Goal: Task Accomplishment & Management: Manage account settings

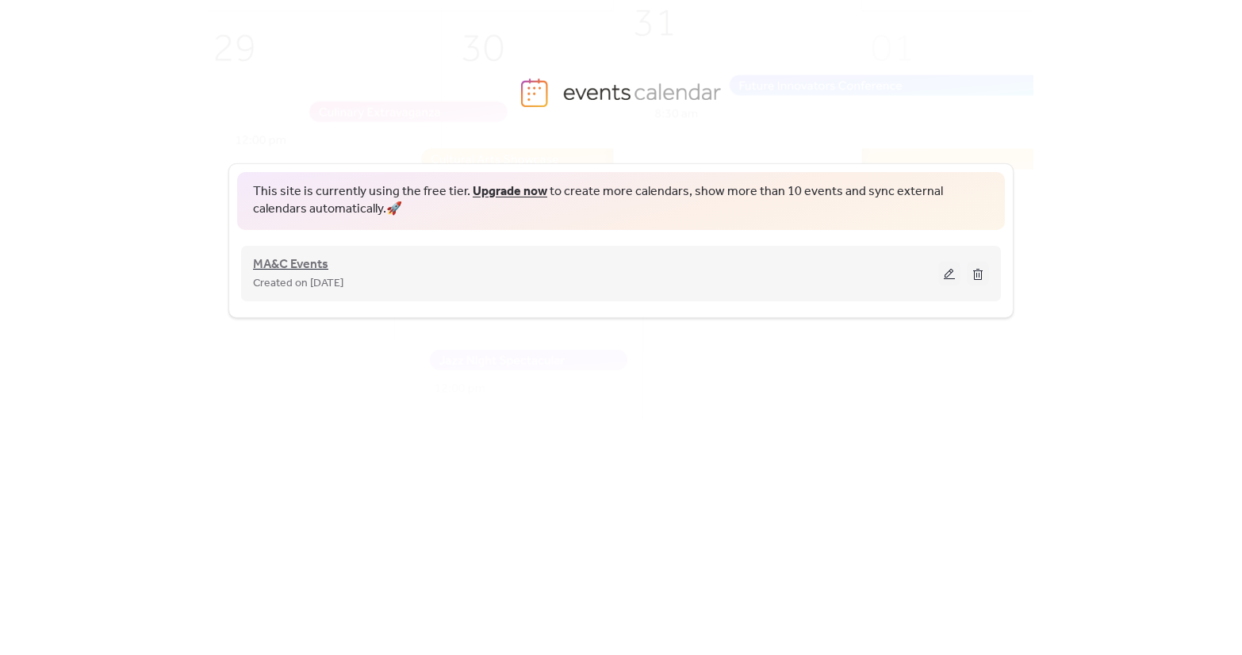
click at [278, 270] on span "MA&C Events" at bounding box center [290, 264] width 75 height 19
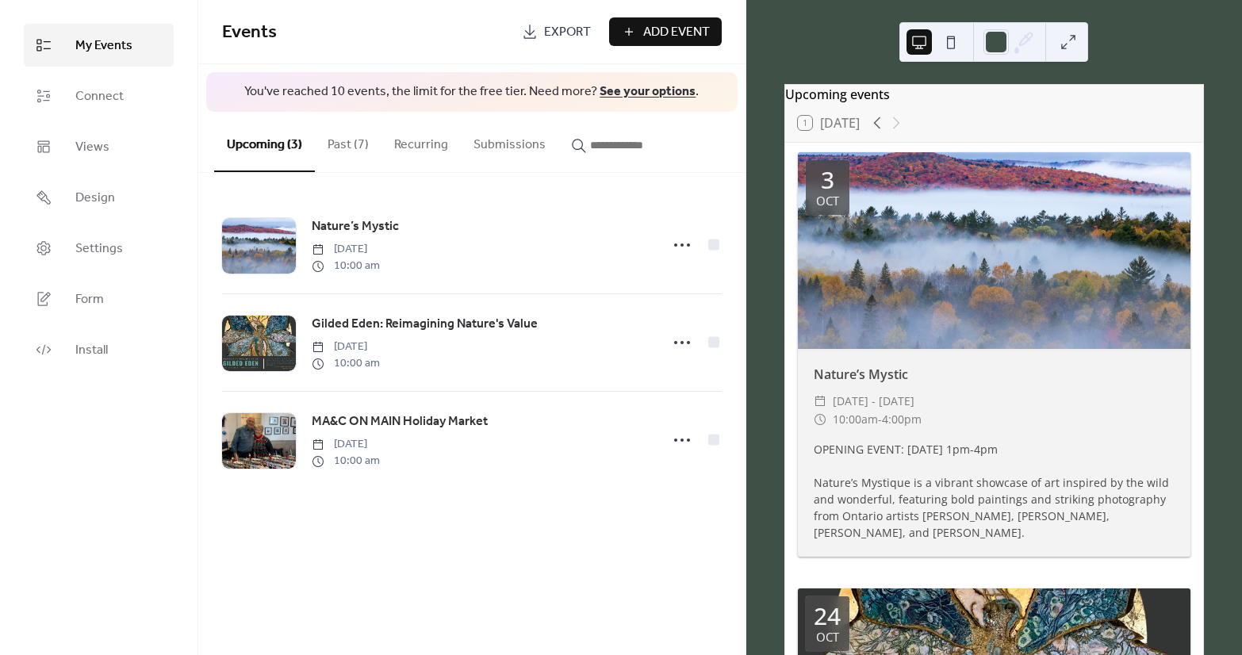
click at [1070, 331] on div at bounding box center [994, 250] width 393 height 197
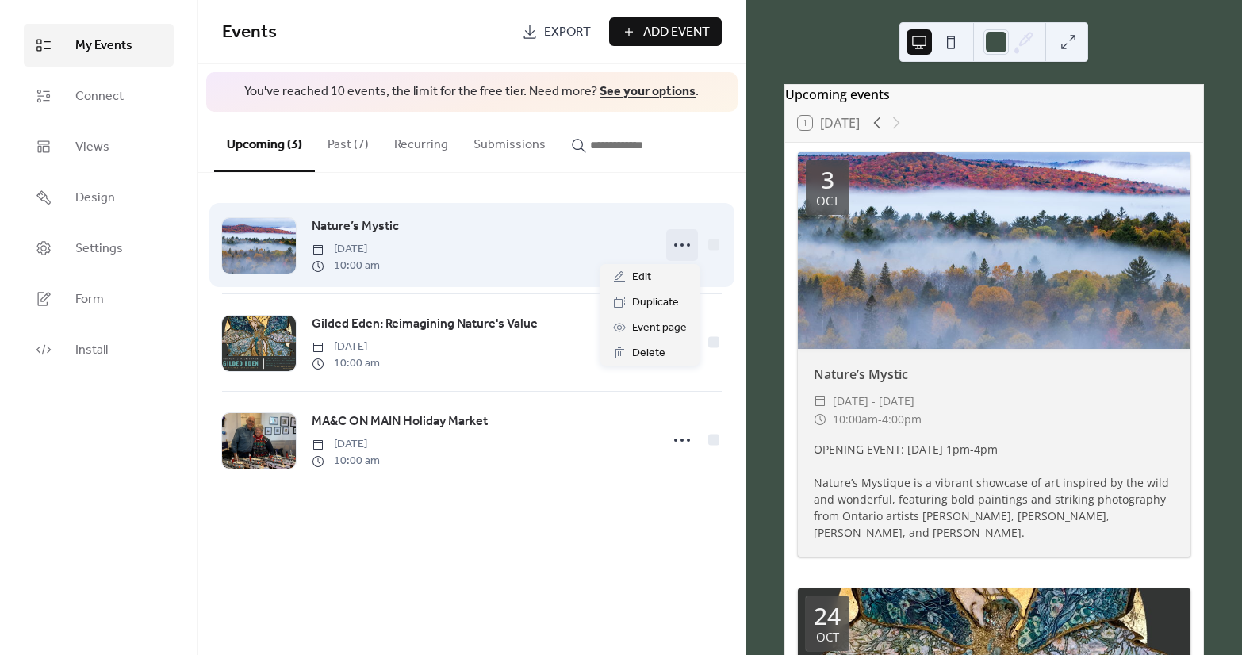
click at [676, 242] on icon at bounding box center [682, 244] width 25 height 25
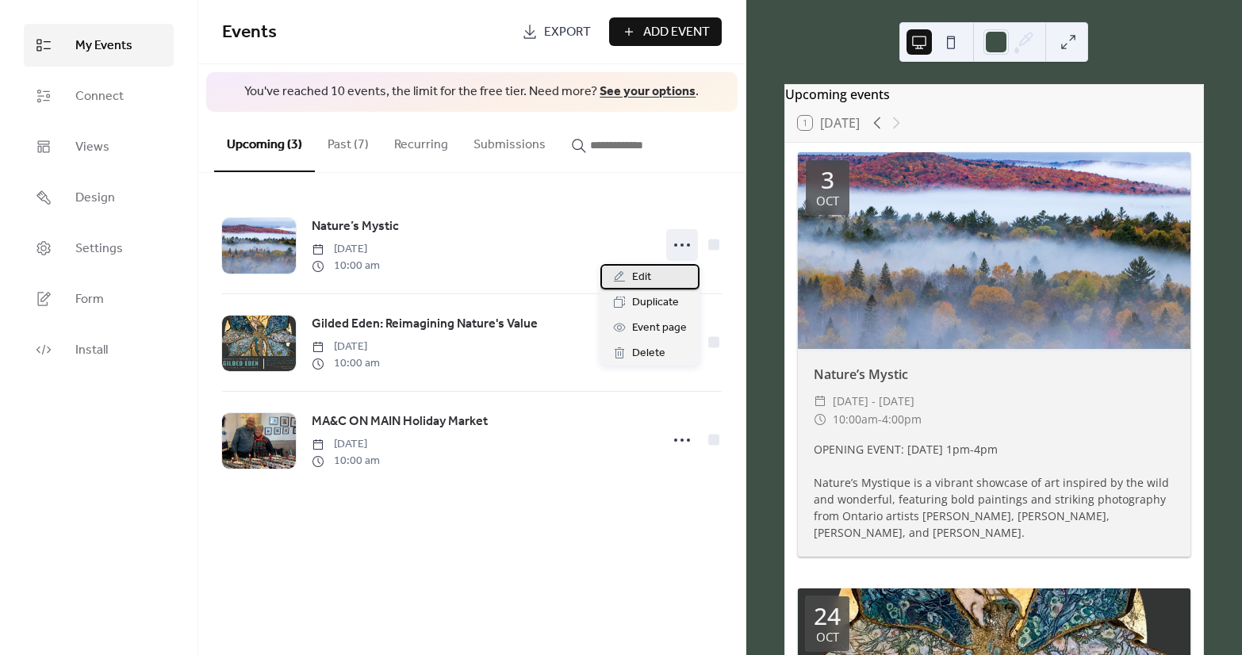
click at [634, 276] on span "Edit" at bounding box center [641, 277] width 19 height 19
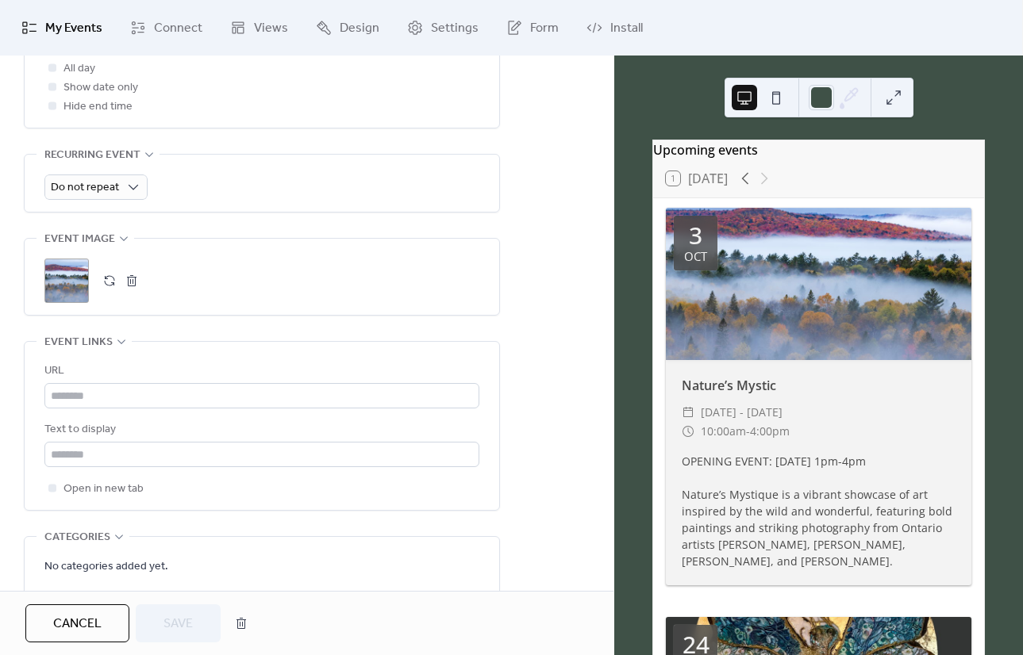
scroll to position [606, 0]
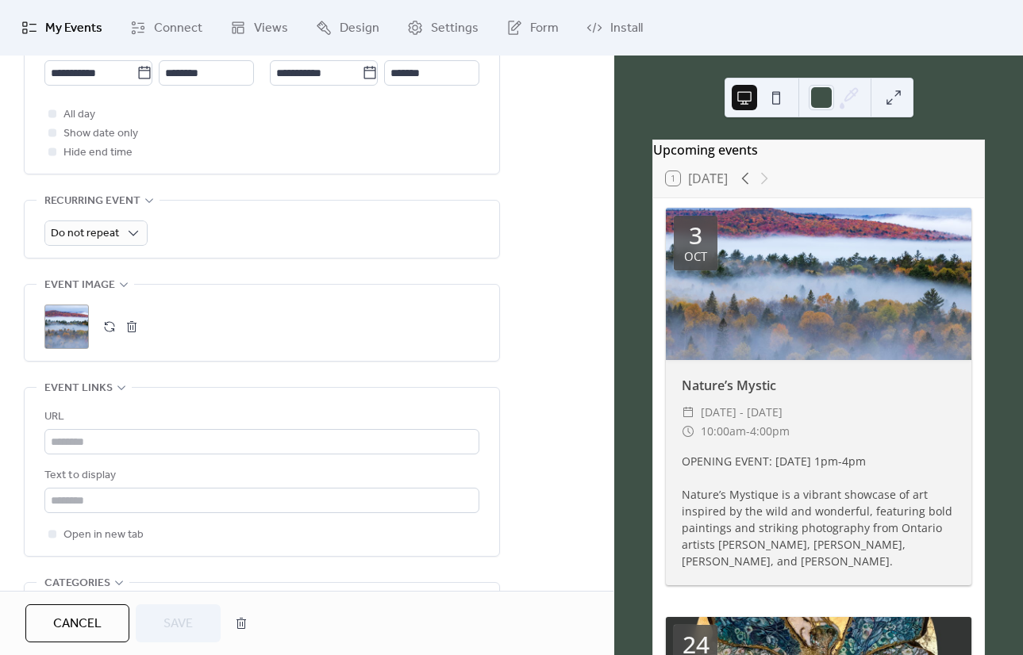
click at [129, 328] on button "button" at bounding box center [132, 327] width 22 height 22
click at [75, 328] on icon at bounding box center [67, 327] width 22 height 22
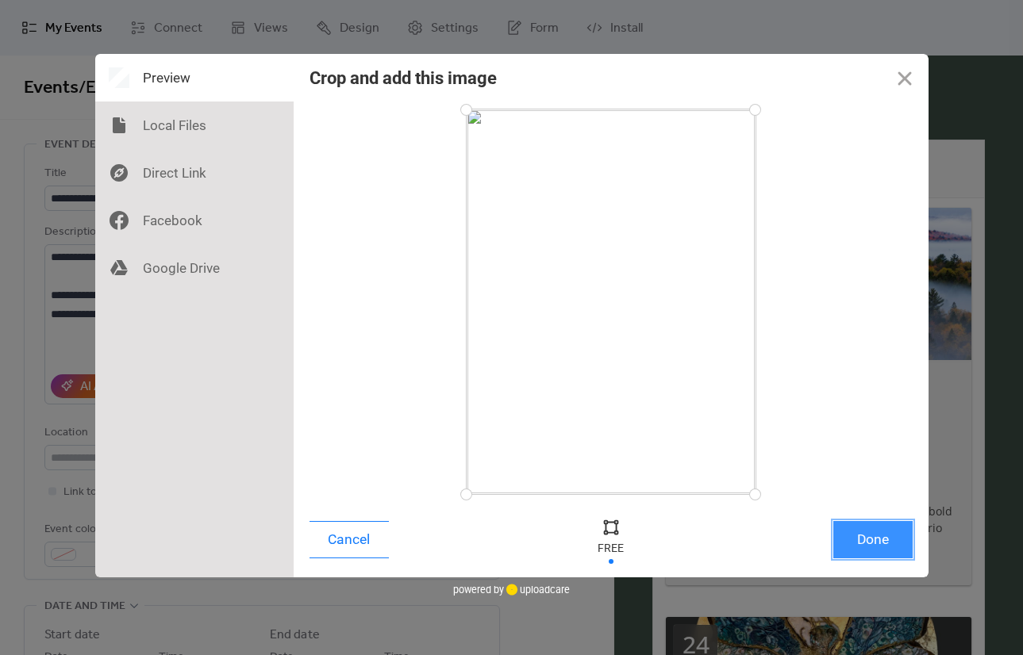
click at [874, 534] on button "Done" at bounding box center [872, 539] width 79 height 37
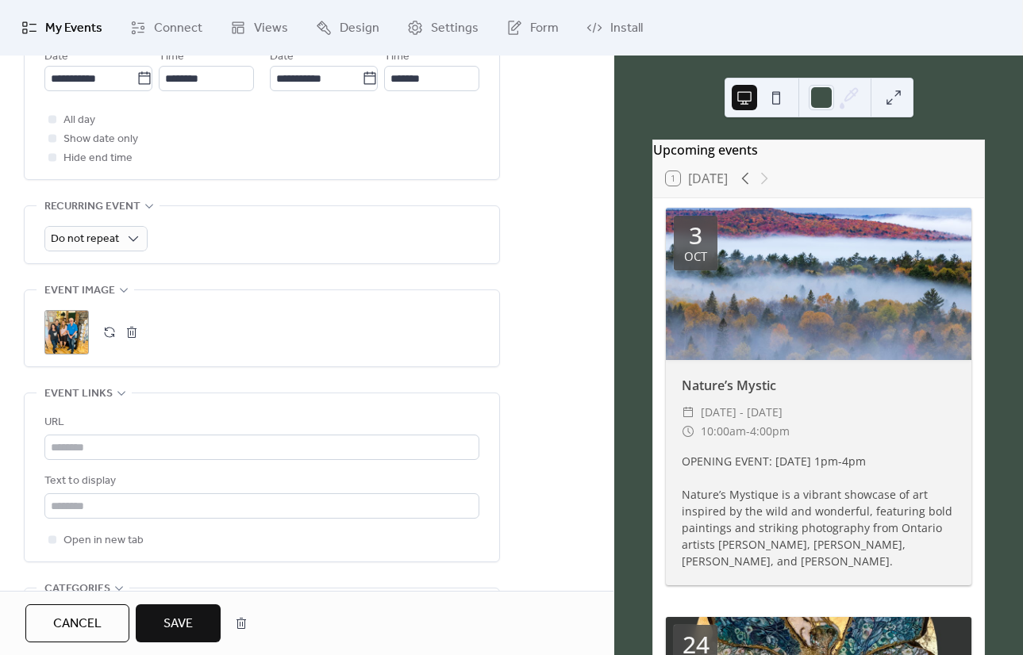
scroll to position [612, 0]
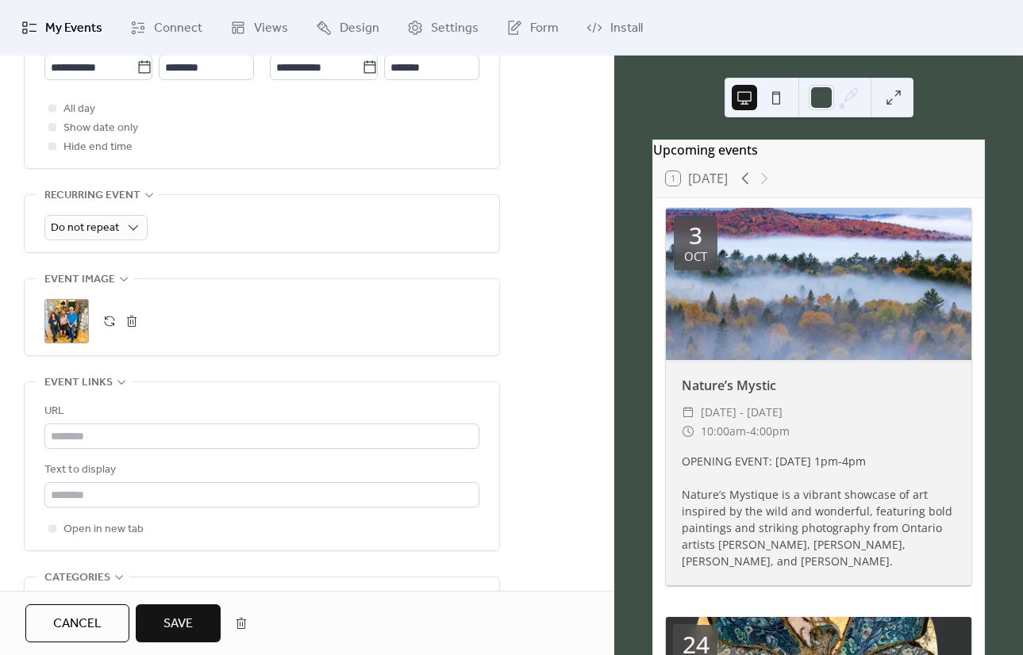
click at [178, 624] on span "Save" at bounding box center [177, 624] width 29 height 19
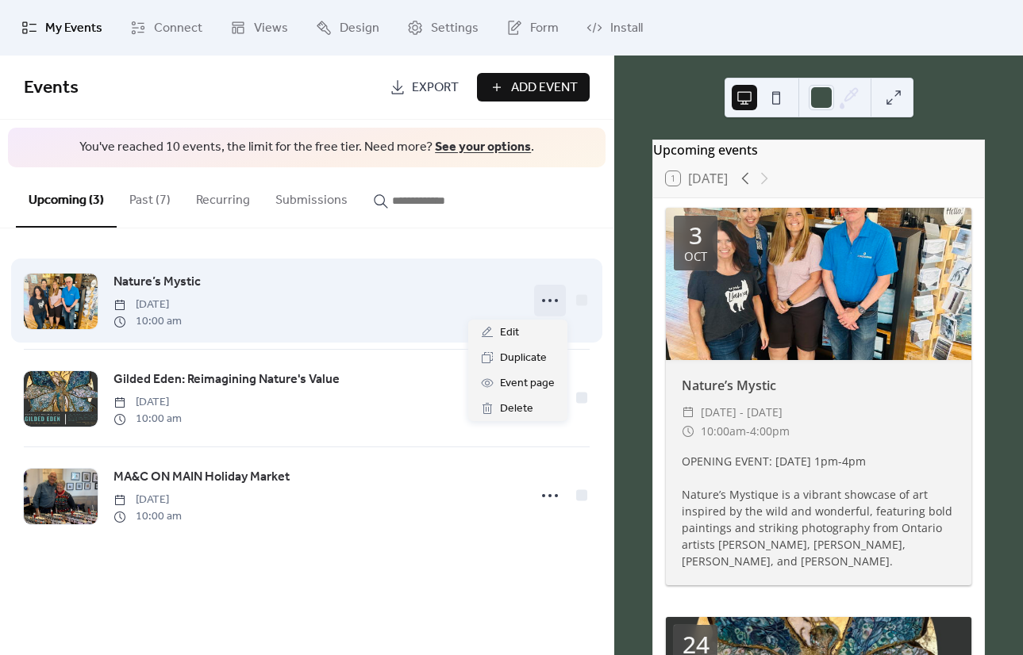
click at [552, 301] on icon at bounding box center [549, 300] width 25 height 25
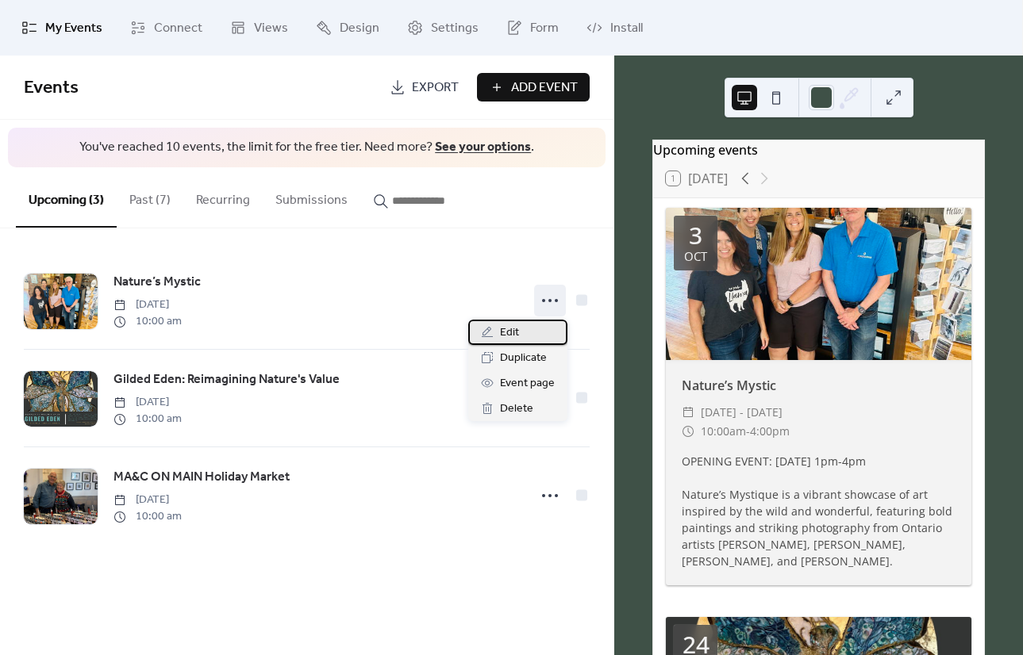
click at [507, 333] on span "Edit" at bounding box center [509, 333] width 19 height 19
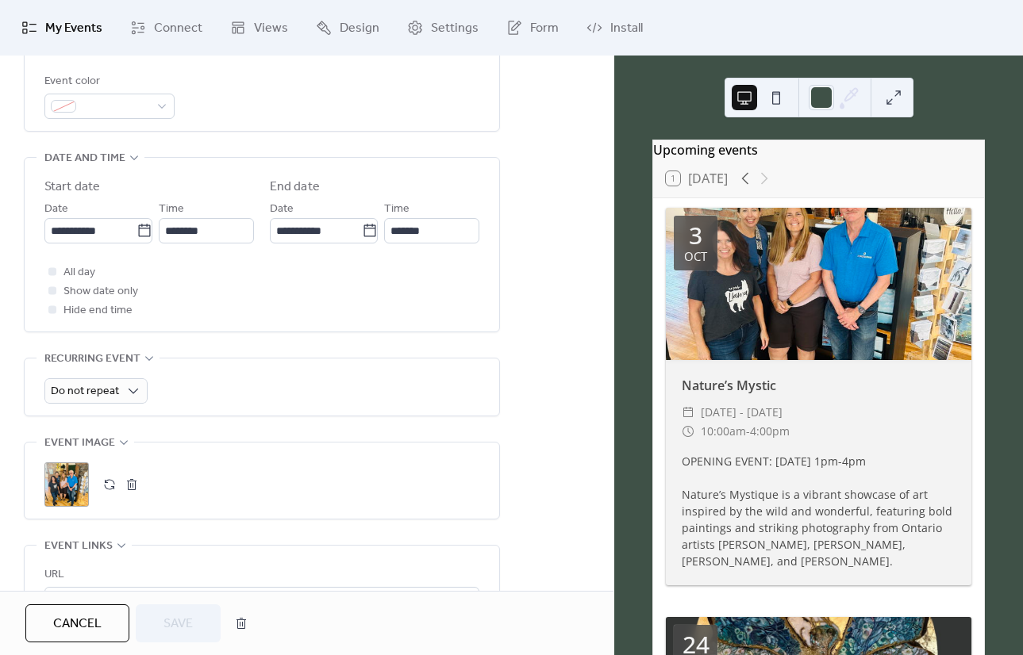
scroll to position [577, 0]
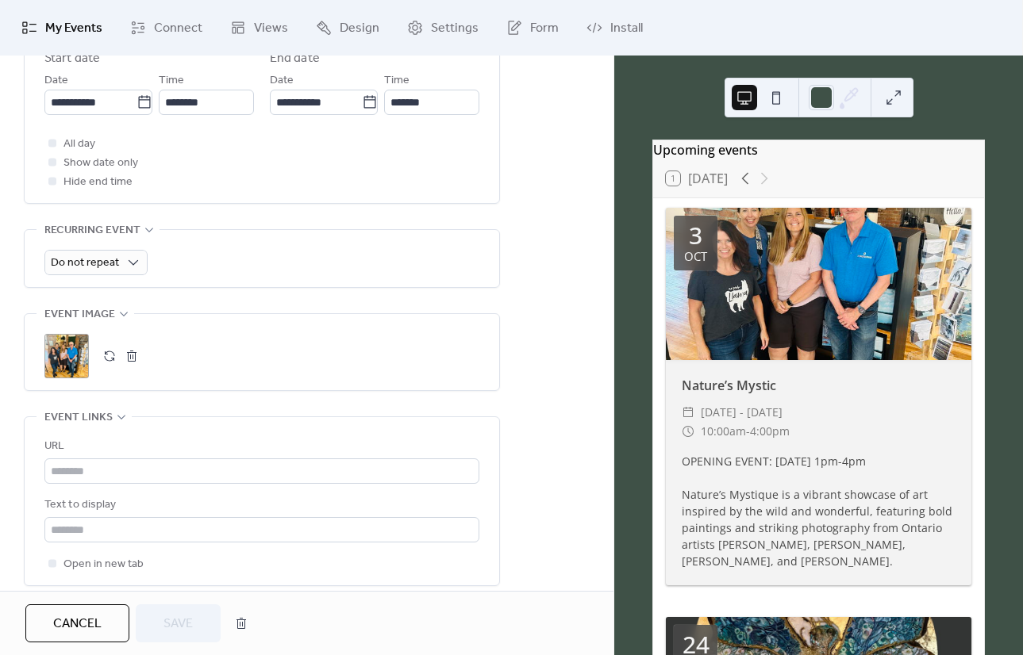
click at [130, 356] on button "button" at bounding box center [132, 356] width 22 height 22
click at [67, 350] on icon at bounding box center [66, 356] width 25 height 25
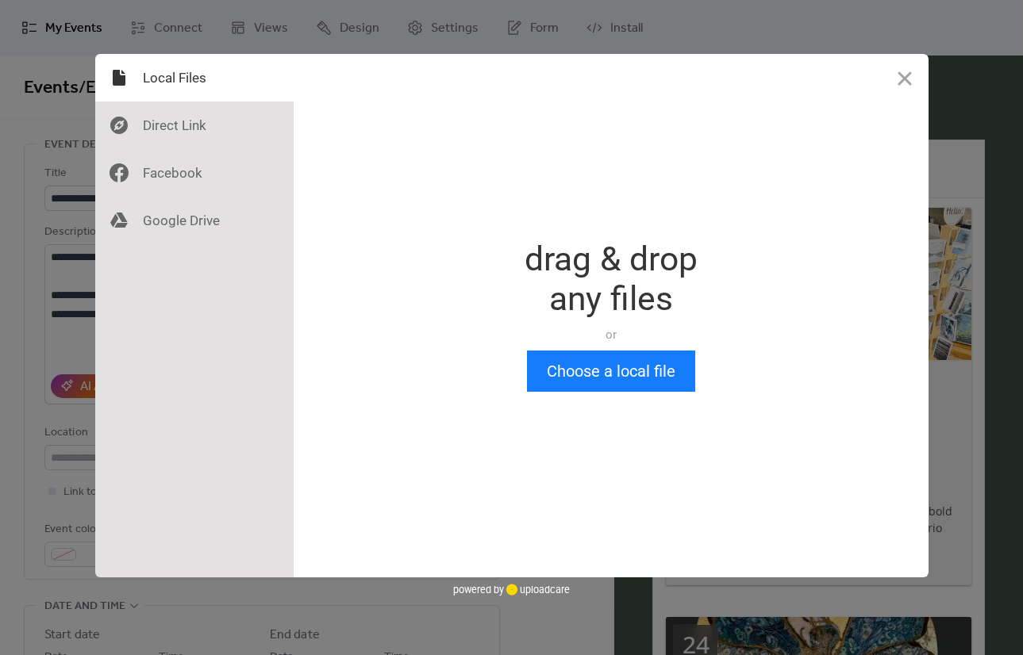
scroll to position [0, 0]
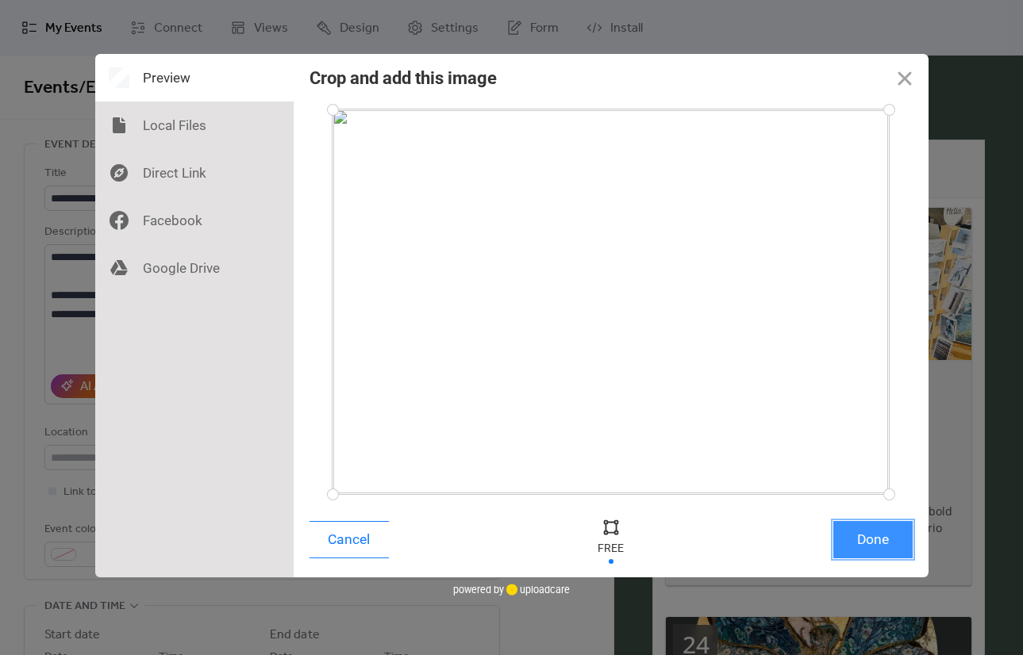
click at [876, 536] on button "Done" at bounding box center [872, 539] width 79 height 37
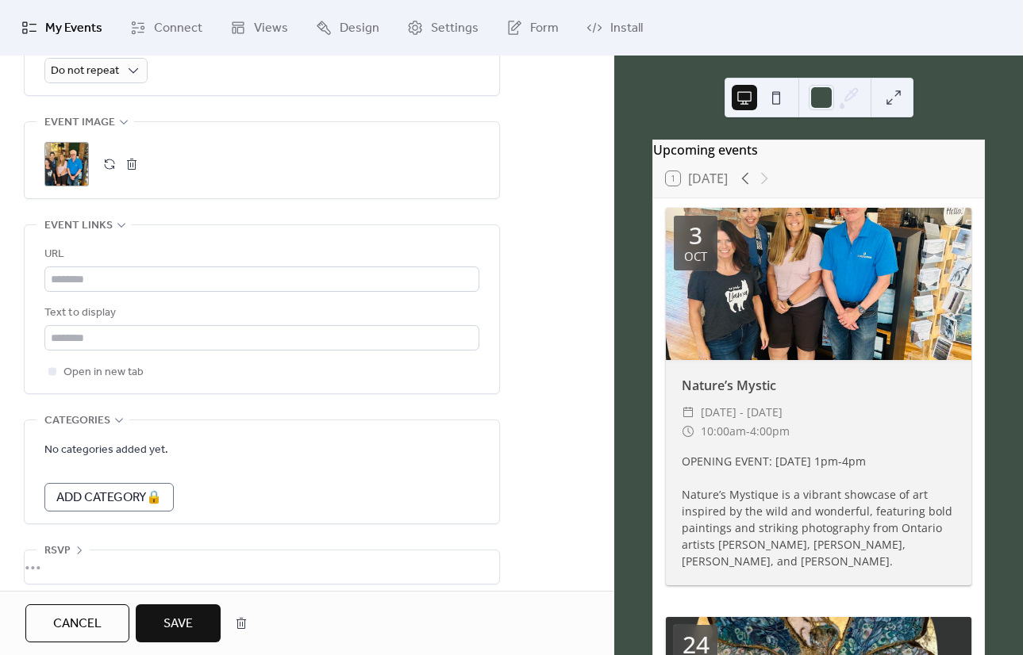
scroll to position [780, 0]
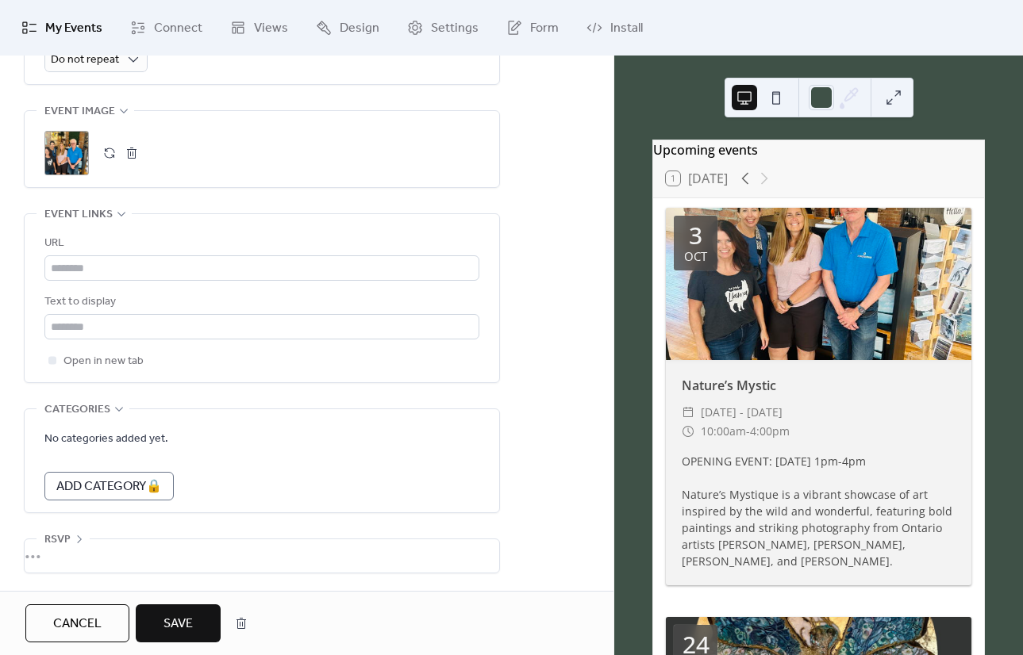
click at [850, 329] on div at bounding box center [818, 284] width 305 height 152
click at [132, 152] on button "button" at bounding box center [132, 153] width 22 height 22
click at [66, 152] on icon at bounding box center [67, 153] width 22 height 22
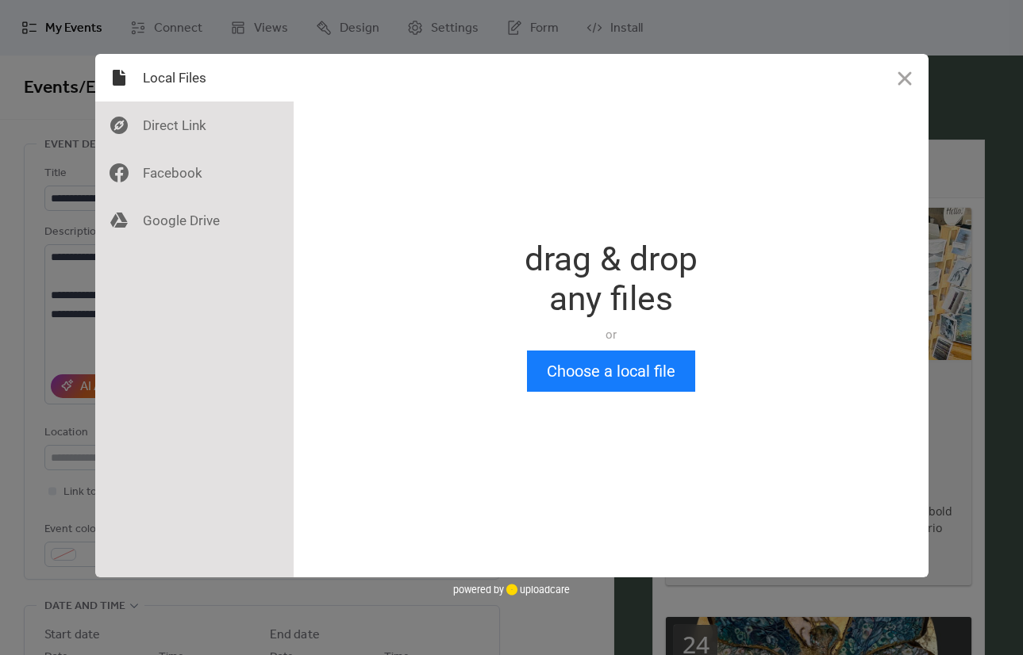
scroll to position [0, 0]
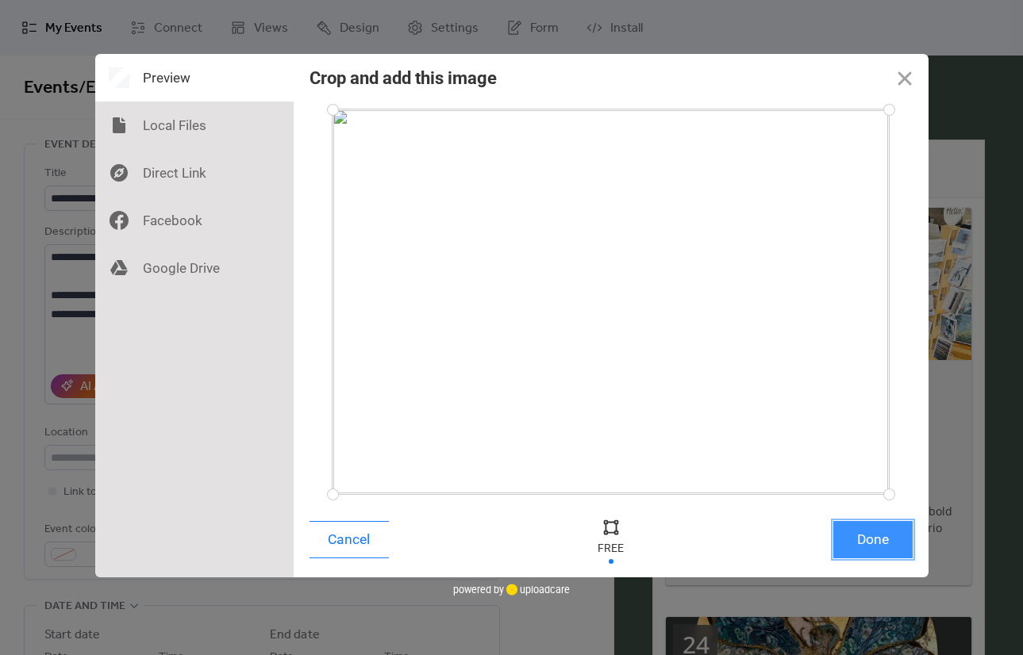
click at [869, 549] on button "Done" at bounding box center [872, 539] width 79 height 37
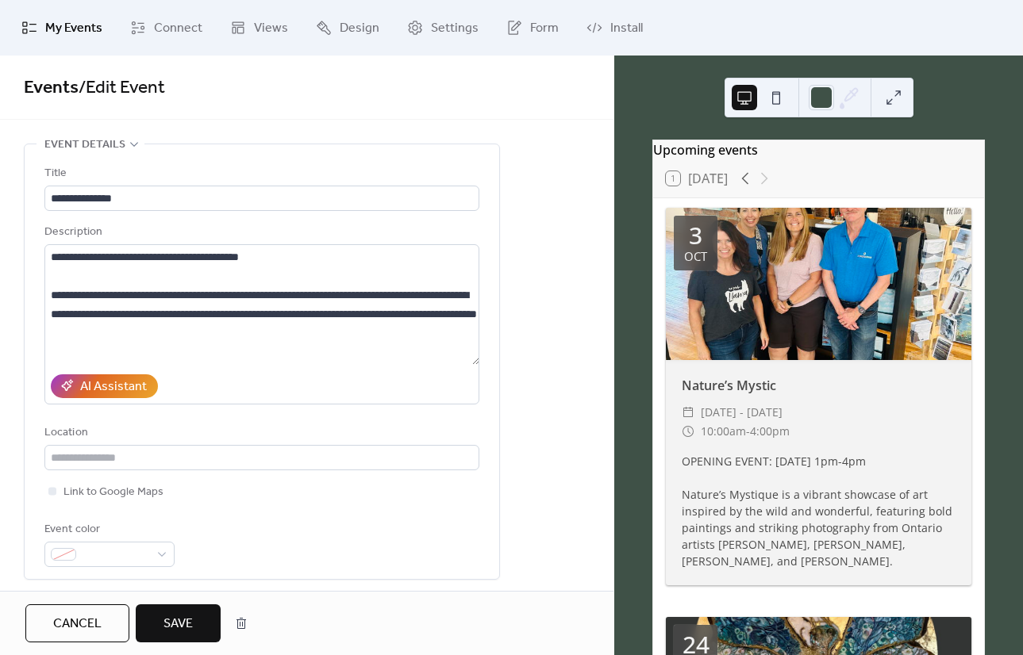
click at [183, 626] on span "Save" at bounding box center [177, 624] width 29 height 19
